Goal: Navigation & Orientation: Understand site structure

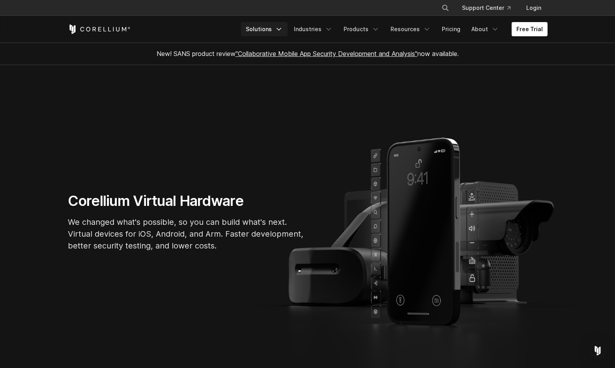
click at [285, 24] on link "Solutions" at bounding box center [264, 29] width 47 height 14
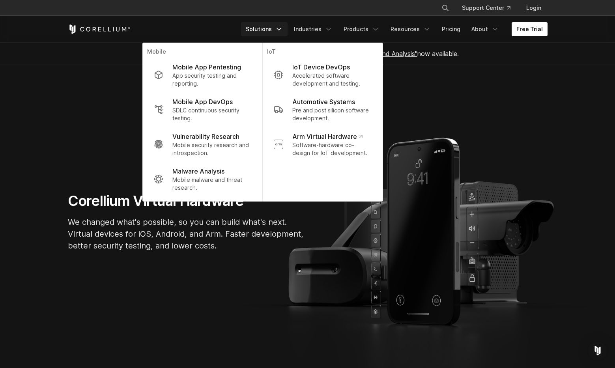
click at [472, 146] on section "Corellium Virtual Hardware We changed what's possible, so you can build what's …" at bounding box center [307, 225] width 615 height 321
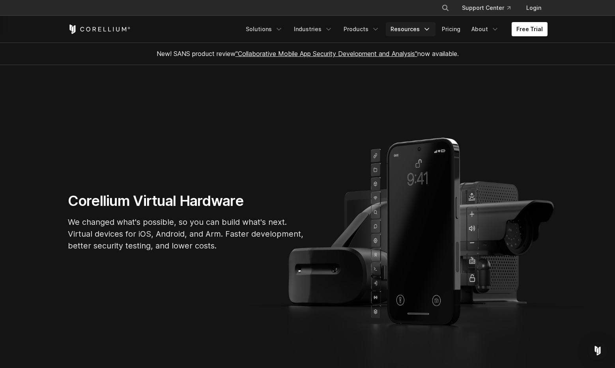
click at [422, 30] on link "Resources" at bounding box center [411, 29] width 50 height 14
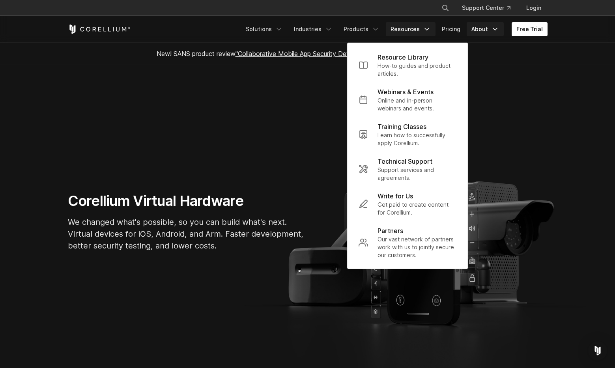
click at [476, 30] on link "About" at bounding box center [485, 29] width 37 height 14
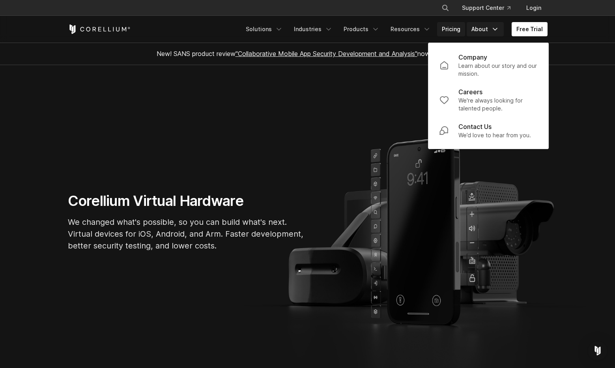
click at [456, 30] on link "Pricing" at bounding box center [451, 29] width 28 height 14
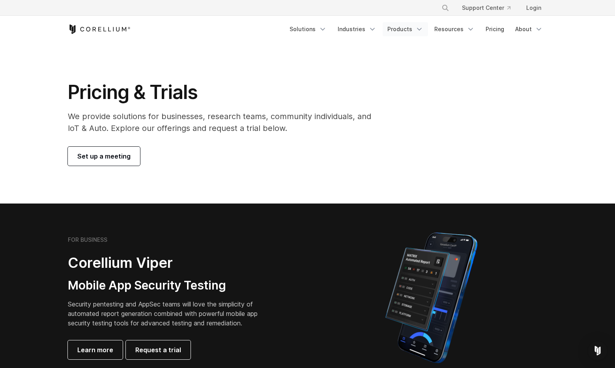
click at [414, 30] on link "Products" at bounding box center [405, 29] width 45 height 14
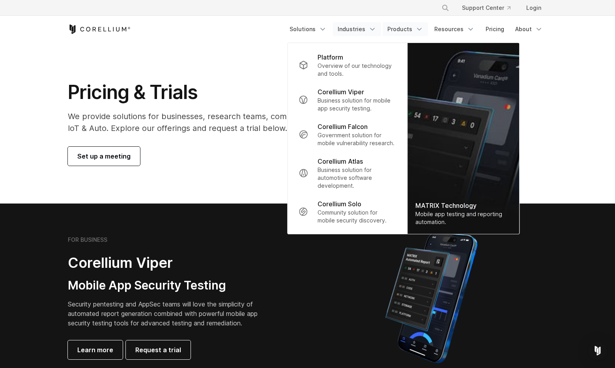
click at [363, 29] on link "Industries" at bounding box center [357, 29] width 48 height 14
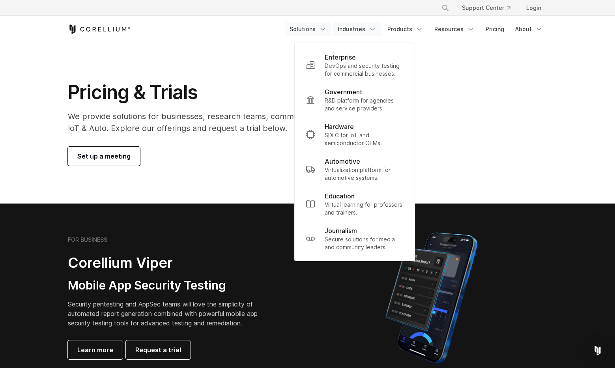
click at [315, 34] on link "Solutions" at bounding box center [308, 29] width 47 height 14
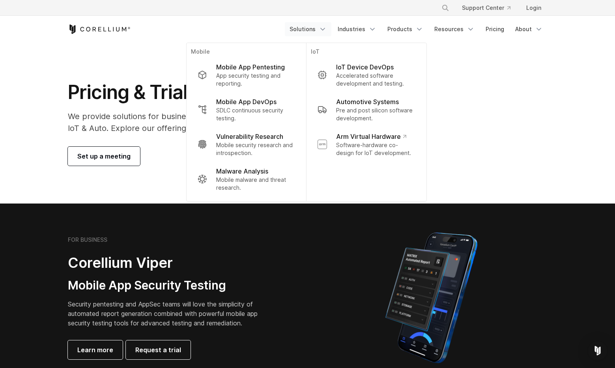
click at [236, 24] on div "Free Trial" at bounding box center [176, 28] width 217 height 9
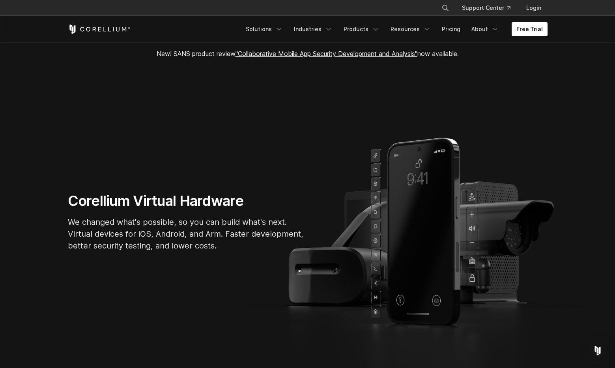
click at [76, 28] on icon "Corellium Home" at bounding box center [99, 28] width 63 height 9
